Goal: Use online tool/utility: Utilize a website feature to perform a specific function

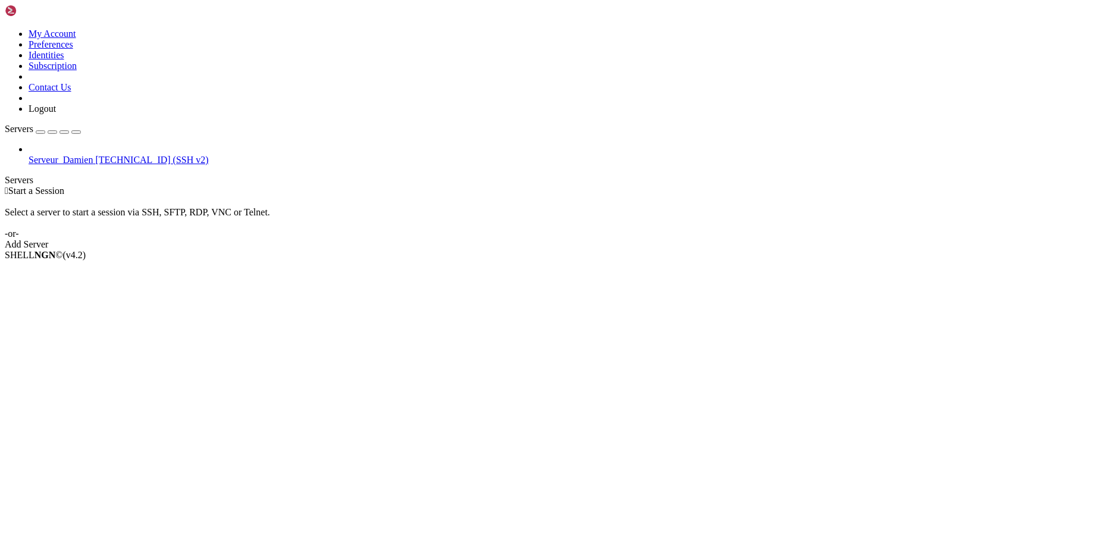
click at [74, 155] on span "Serveur_Damien" at bounding box center [61, 160] width 64 height 10
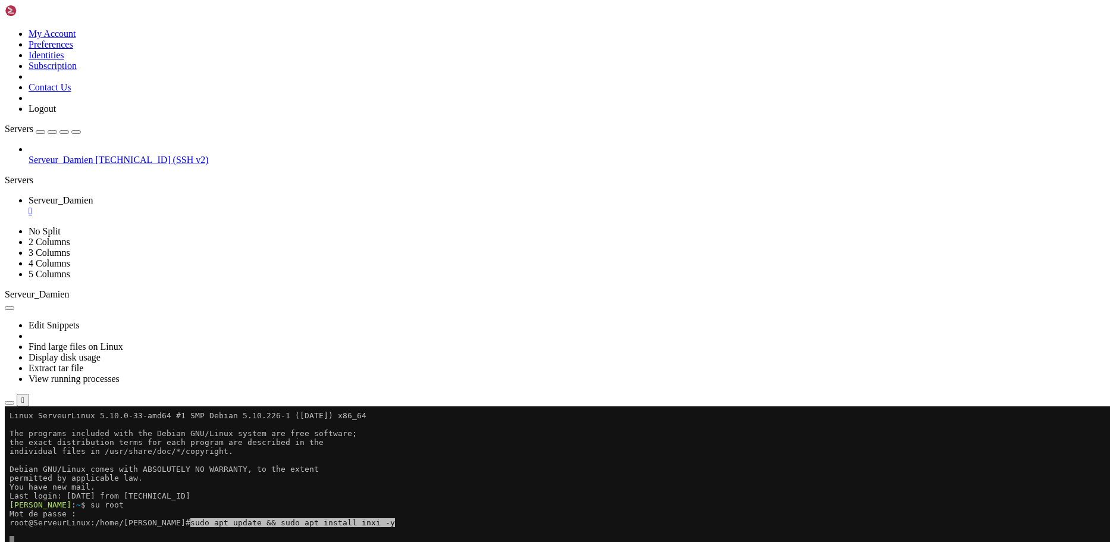
drag, startPoint x: 71, startPoint y: 622, endPoint x: 400, endPoint y: 552, distance: 336.4
click at [400, 541] on x-row at bounding box center [485, 549] width 951 height 9
click at [402, 537] on x-row at bounding box center [485, 540] width 951 height 9
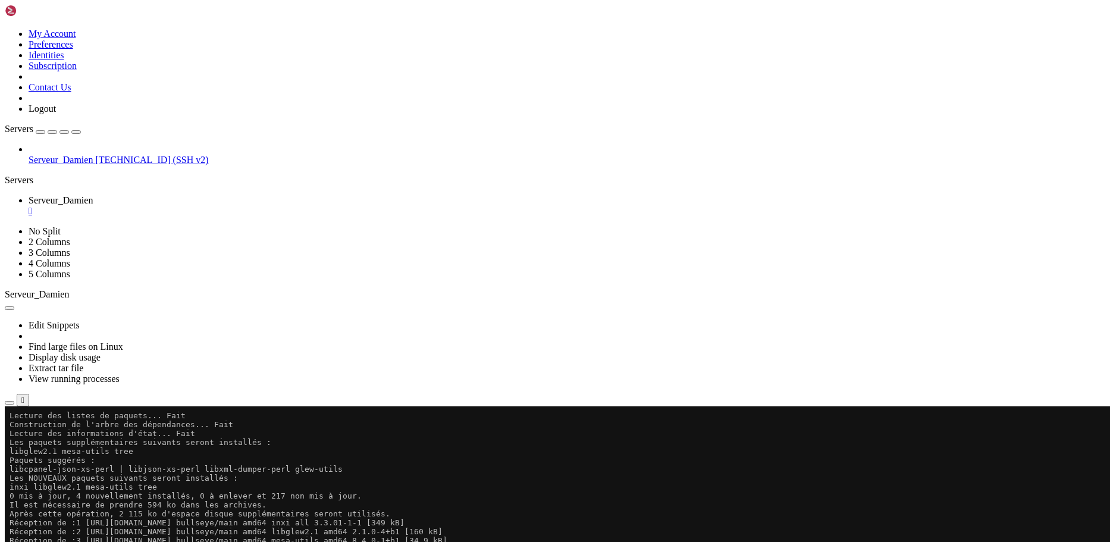
scroll to position [384, 0]
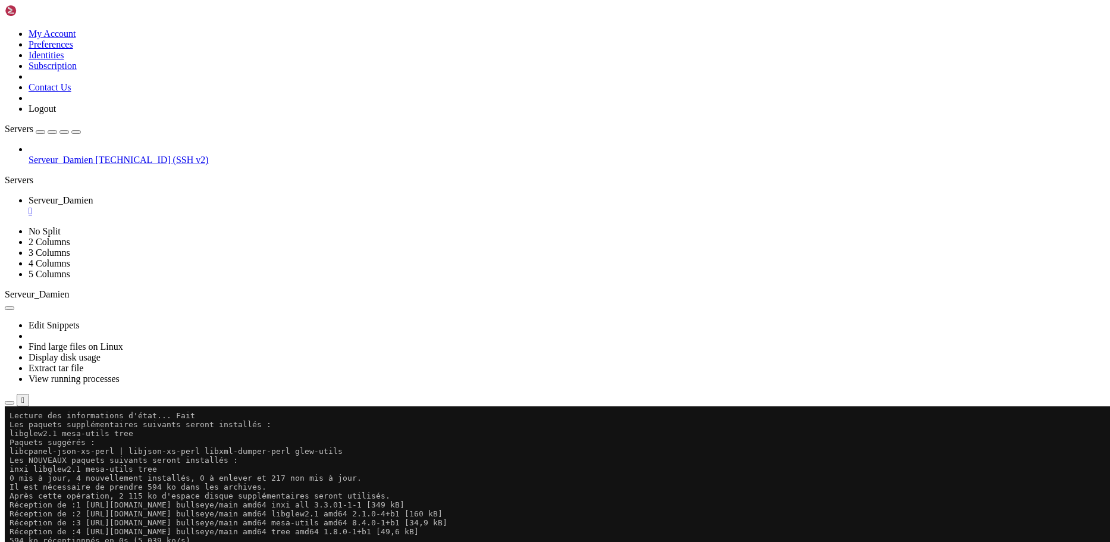
drag, startPoint x: 187, startPoint y: 863, endPoint x: 497, endPoint y: 742, distance: 333.2
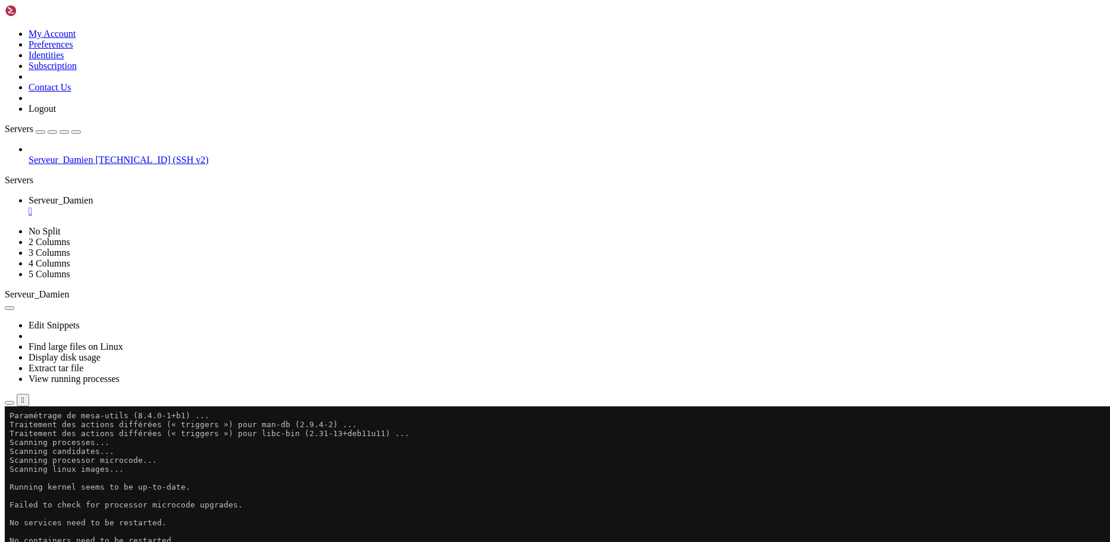
scroll to position [758, 0]
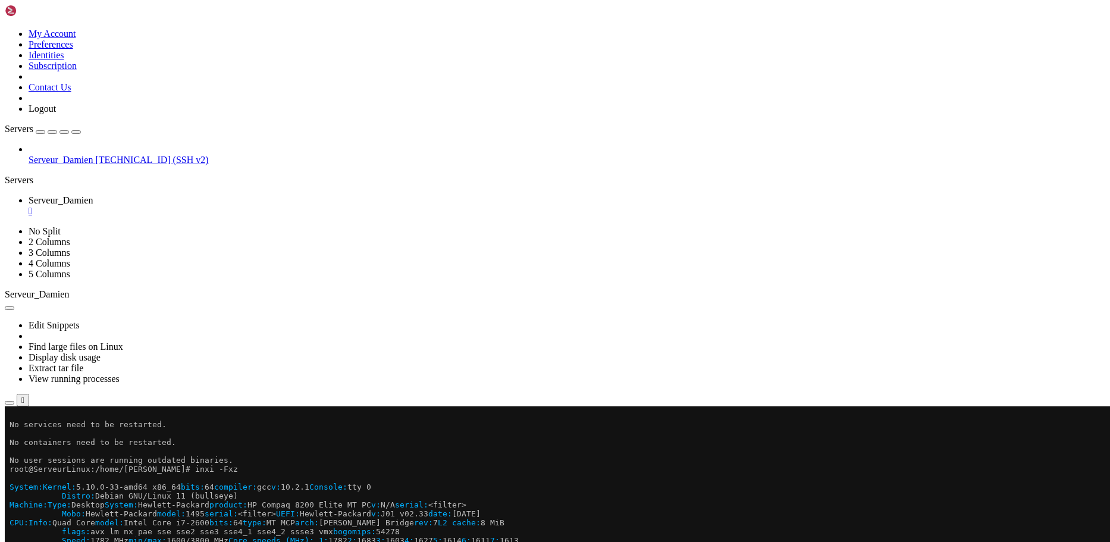
drag, startPoint x: 342, startPoint y: 855, endPoint x: 32, endPoint y: 534, distance: 446.8
drag, startPoint x: 11, startPoint y: 470, endPoint x: 463, endPoint y: 851, distance: 591.5
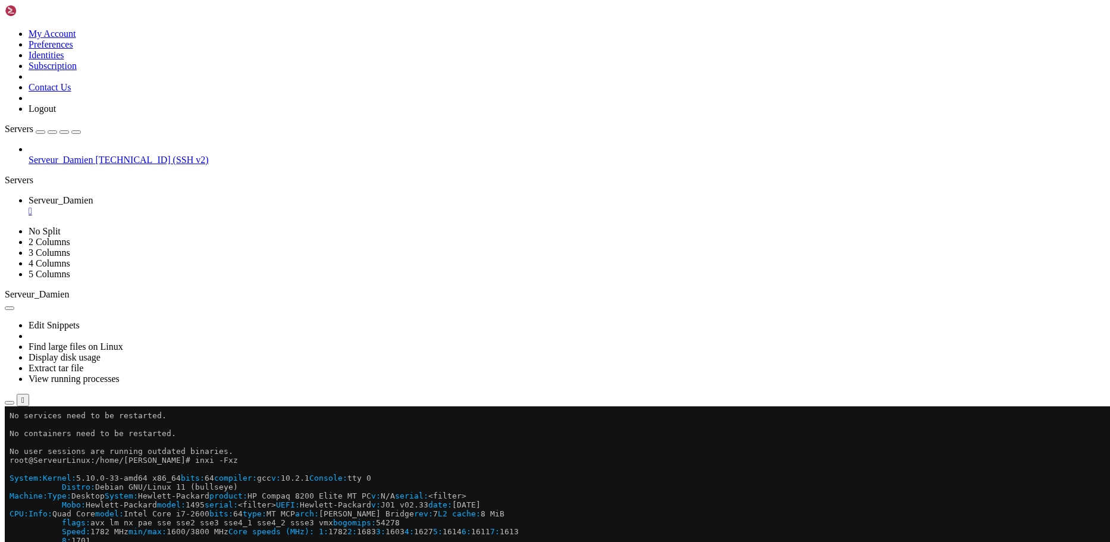
scroll to position [767, 0]
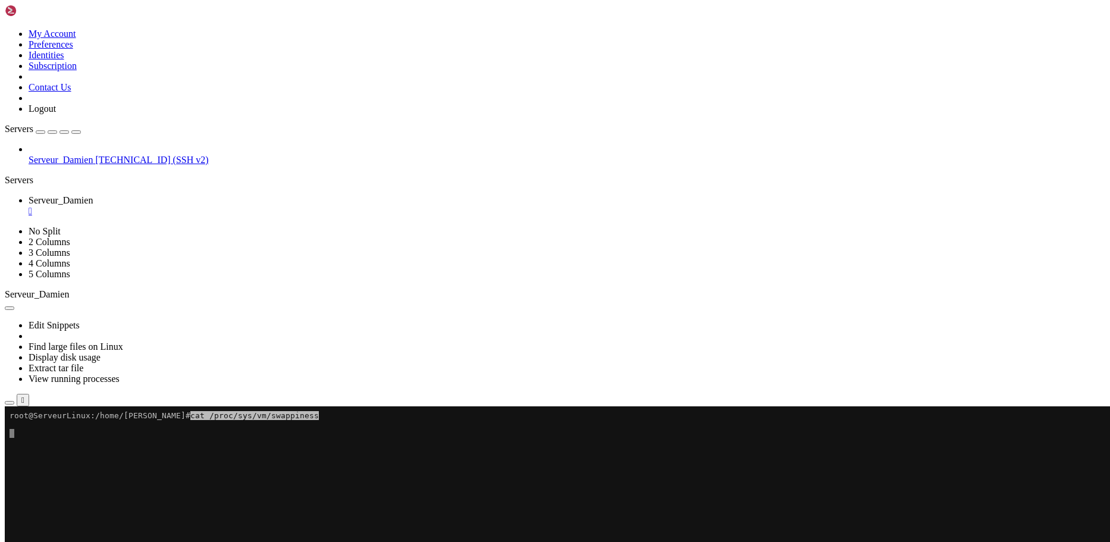
drag, startPoint x: 218, startPoint y: 608, endPoint x: 330, endPoint y: 468, distance: 179.9
click at [330, 468] on x-row at bounding box center [485, 469] width 951 height 9
click at [327, 427] on x-row at bounding box center [485, 424] width 951 height 9
click at [190, 442] on span "sudo swapoff -a" at bounding box center [225, 442] width 71 height 9
click at [127, 466] on x-row at bounding box center [485, 469] width 951 height 9
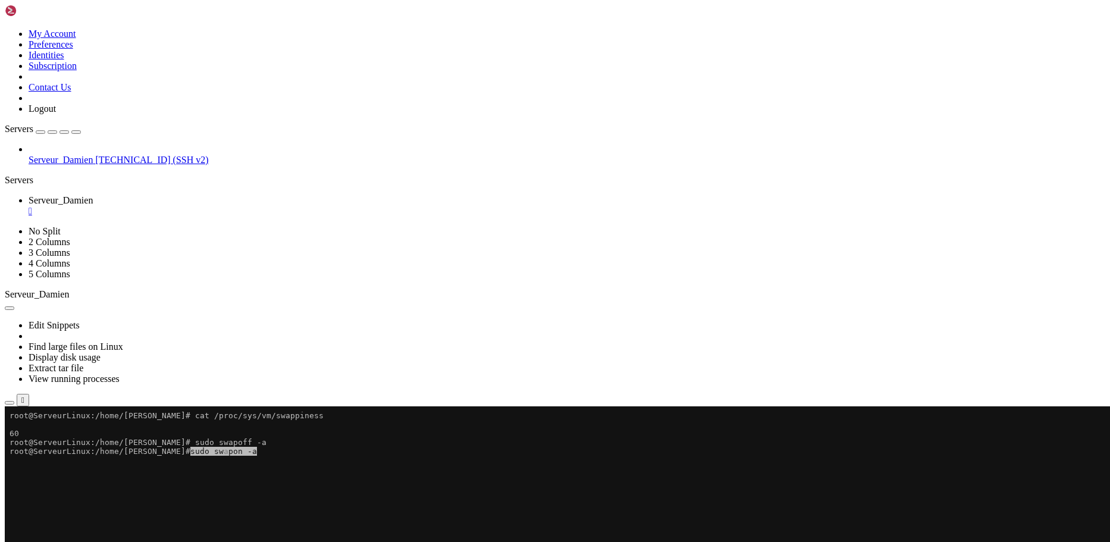
drag, startPoint x: 175, startPoint y: 457, endPoint x: 280, endPoint y: 450, distance: 104.3
click at [280, 450] on x-row "root@ServeurLinux:/home/[PERSON_NAME]# sudo swapon -a" at bounding box center [485, 451] width 951 height 9
drag, startPoint x: 224, startPoint y: 465, endPoint x: 208, endPoint y: 458, distance: 17.0
click at [208, 458] on x-row "root@ServeurLinux:/home/[PERSON_NAME]# free -h" at bounding box center [485, 460] width 951 height 9
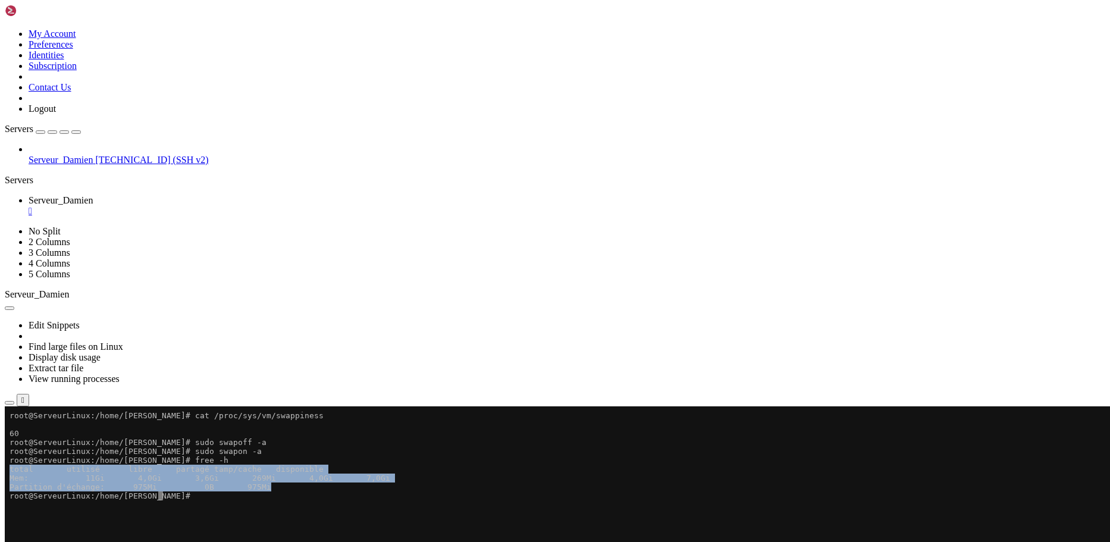
drag, startPoint x: 281, startPoint y: 491, endPoint x: 10, endPoint y: 468, distance: 272.2
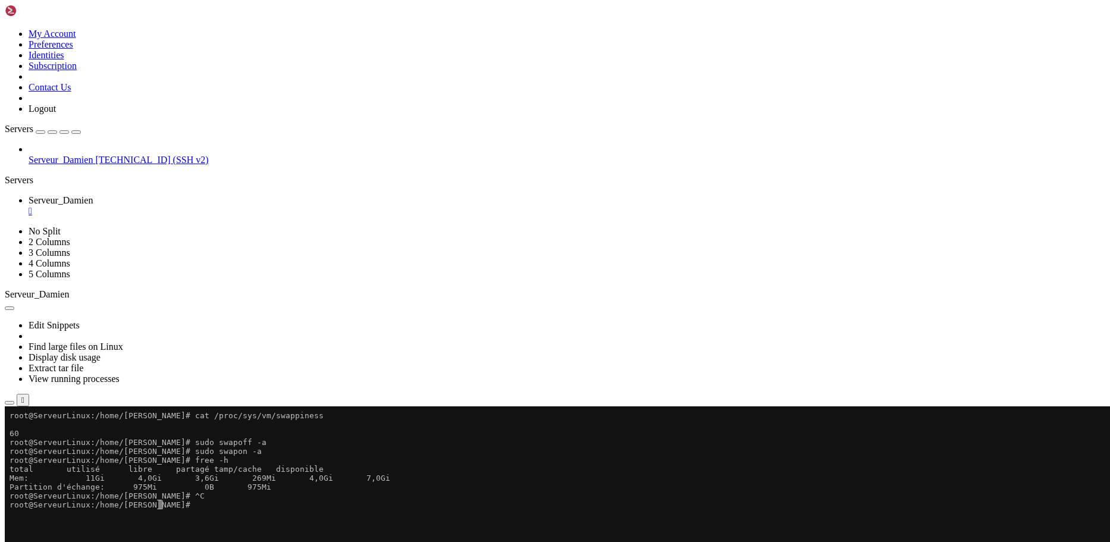
click at [192, 509] on x-row at bounding box center [485, 513] width 951 height 9
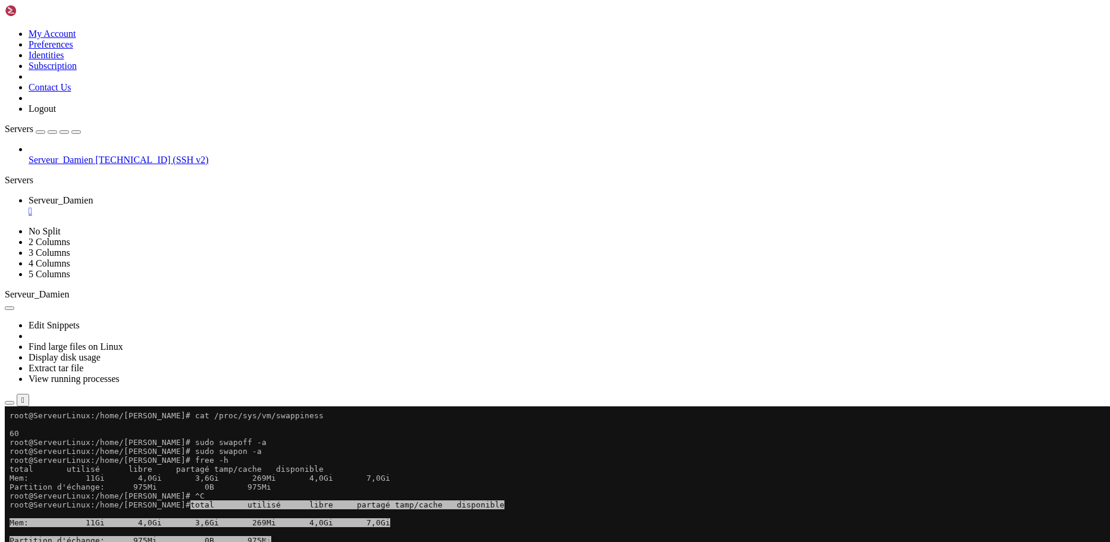
drag, startPoint x: 189, startPoint y: 509, endPoint x: 511, endPoint y: 534, distance: 322.8
click at [511, 534] on x-row at bounding box center [485, 531] width 951 height 9
drag, startPoint x: 290, startPoint y: 575, endPoint x: 427, endPoint y: 548, distance: 139.5
click at [425, 541] on x-row "root@ServeurLinux:/home/[PERSON_NAME]# echo 'vm.swappiness=20' | sudo tee -a /e…" at bounding box center [485, 549] width 951 height 9
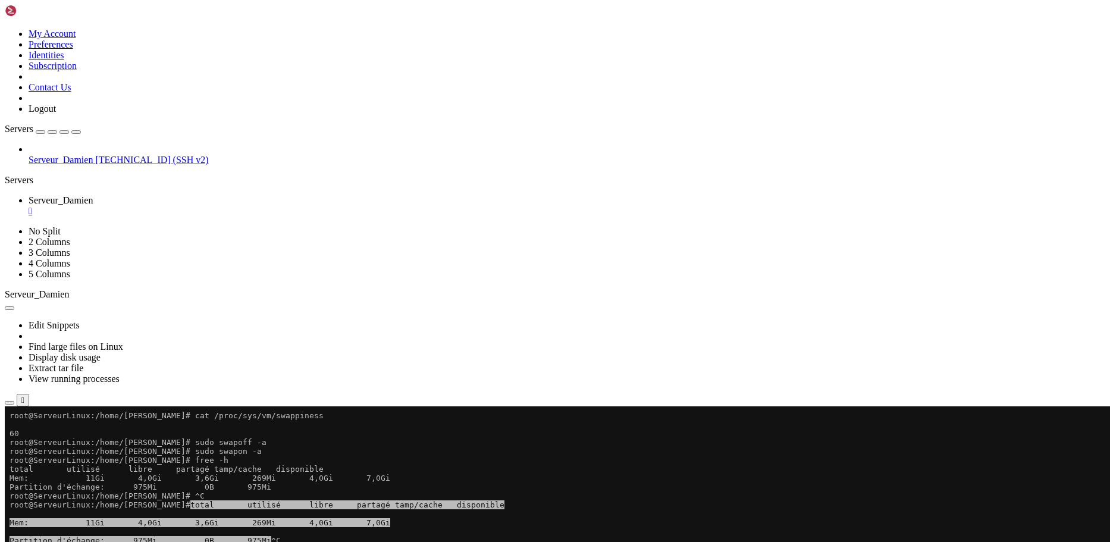
drag, startPoint x: 22, startPoint y: 585, endPoint x: 10, endPoint y: 549, distance: 38.4
drag, startPoint x: 174, startPoint y: 601, endPoint x: 340, endPoint y: 592, distance: 166.2
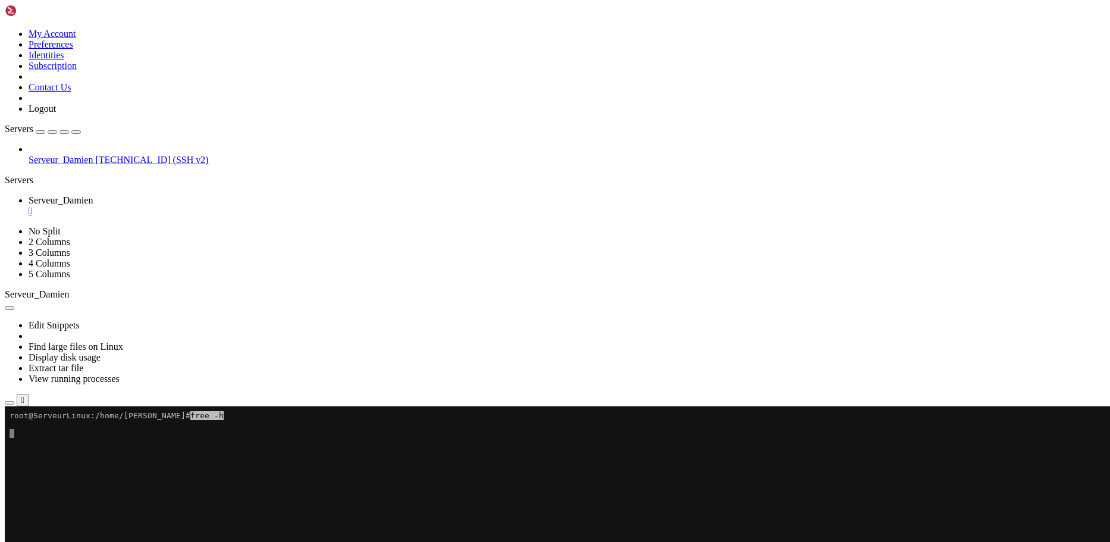
drag, startPoint x: 224, startPoint y: 430, endPoint x: 541, endPoint y: 463, distance: 318.8
click at [585, 463] on x-row at bounding box center [485, 460] width 951 height 9
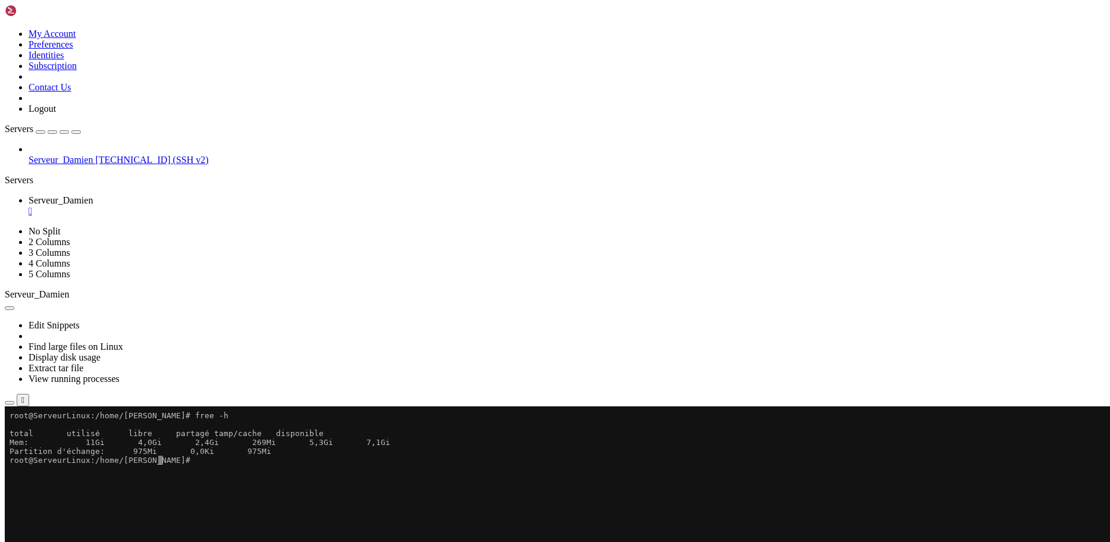
click at [10, 406] on div at bounding box center [7, 406] width 5 height 0
click at [168, 461] on x-row "root@ServeurLinux:/home/[PERSON_NAME]#" at bounding box center [485, 460] width 951 height 9
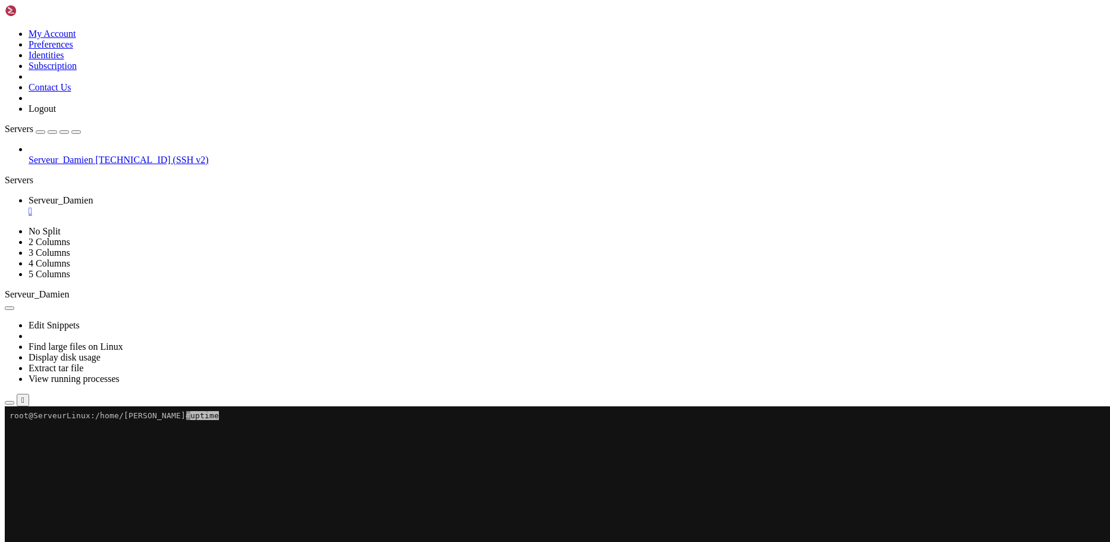
drag, startPoint x: 168, startPoint y: 461, endPoint x: 223, endPoint y: 425, distance: 65.8
click at [223, 428] on x-row at bounding box center [485, 424] width 951 height 9
drag, startPoint x: 338, startPoint y: 424, endPoint x: 15, endPoint y: 425, distance: 323.0
click at [15, 425] on x-row "17:25:05 up 14 days, 20:25, 2 users, load average: 0,35, 0,87, 0,59" at bounding box center [485, 424] width 951 height 9
click at [10, 406] on div at bounding box center [7, 406] width 5 height 0
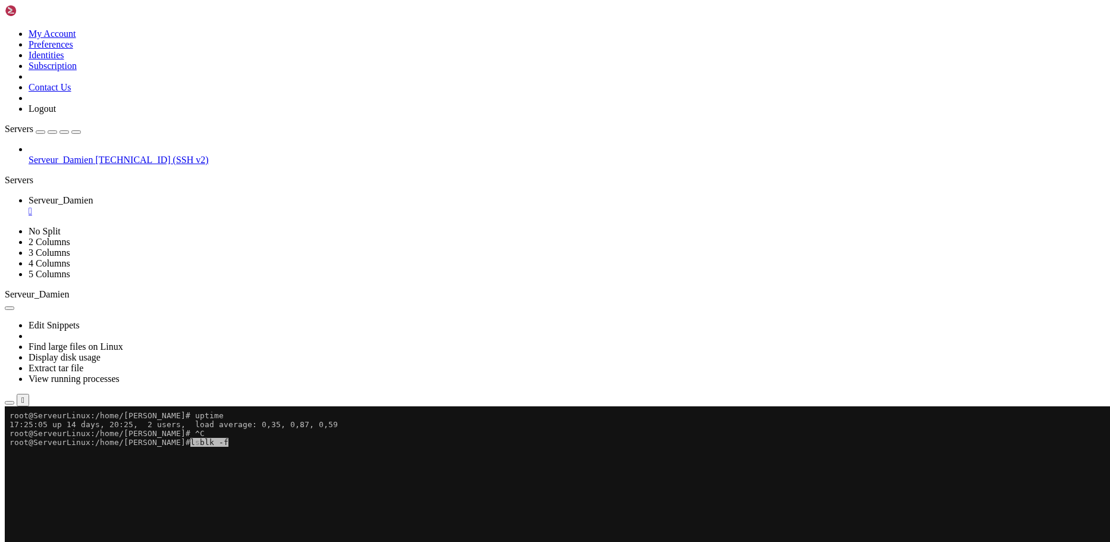
drag, startPoint x: 170, startPoint y: 442, endPoint x: 269, endPoint y: 435, distance: 100.1
click at [269, 435] on x-row "root@ServeurLinux:/home/[PERSON_NAME]# ^C" at bounding box center [485, 433] width 951 height 9
click at [247, 448] on x-row at bounding box center [485, 451] width 951 height 9
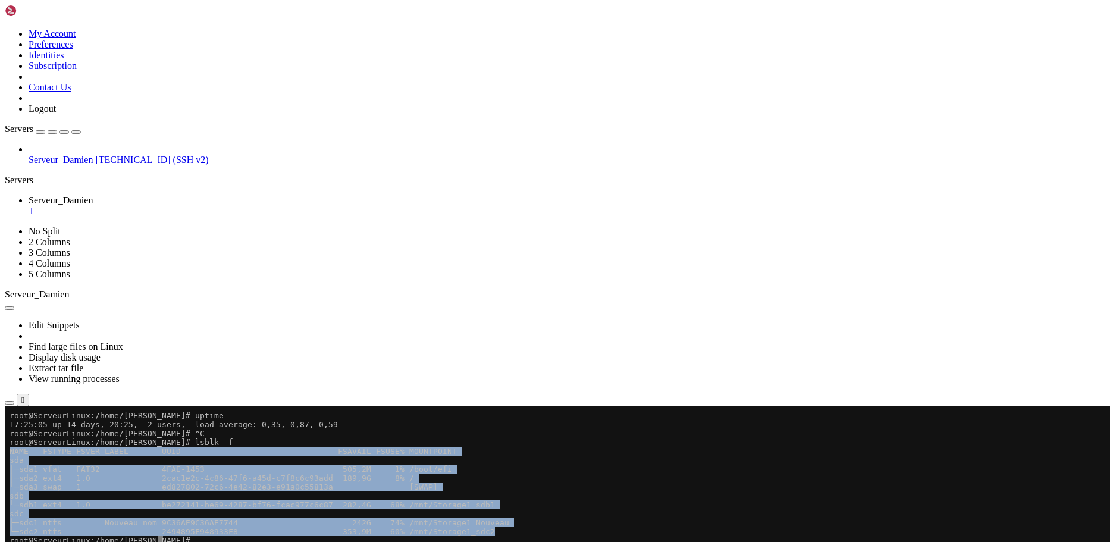
drag, startPoint x: 487, startPoint y: 532, endPoint x: 9, endPoint y: 450, distance: 484.7
copy div "NAME FSTYPE FSVER LABEL UUID FSAVAIL FSUSE% MOUNTPOINT sda ├─sda1 vfat FAT32 4F…"
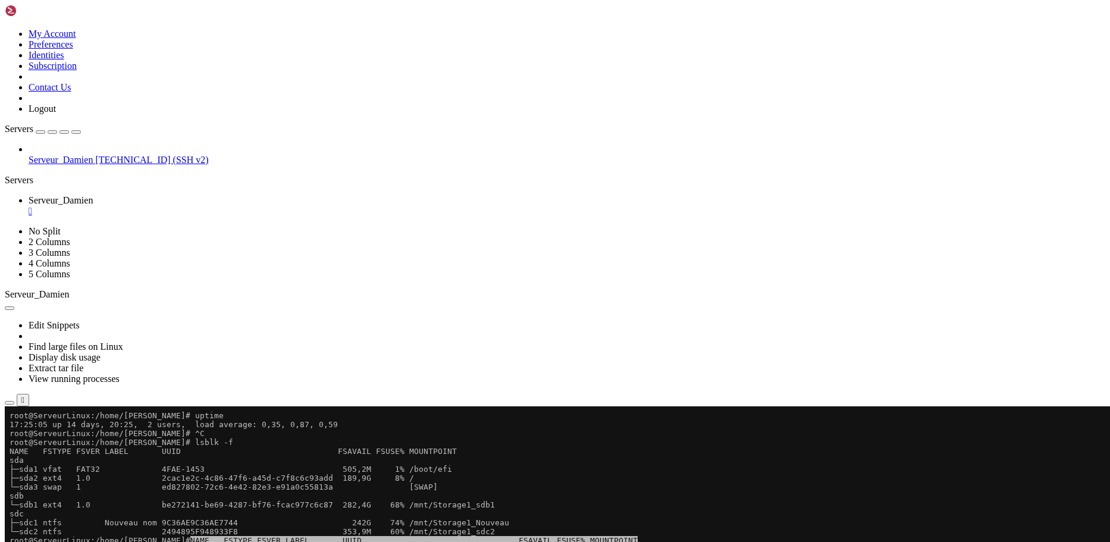
click at [294, 541] on x-row at bounding box center [485, 549] width 951 height 9
